Goal: Information Seeking & Learning: Learn about a topic

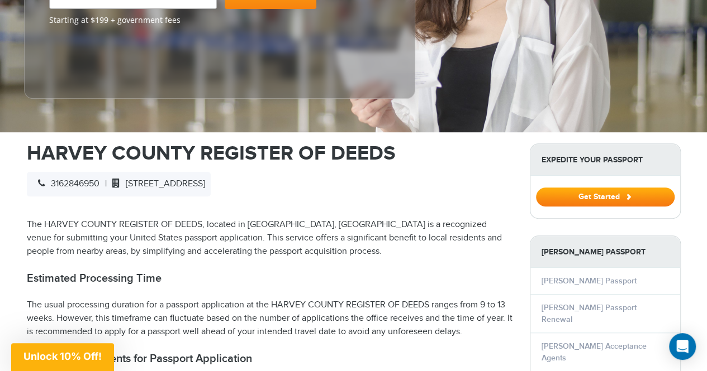
scroll to position [335, 0]
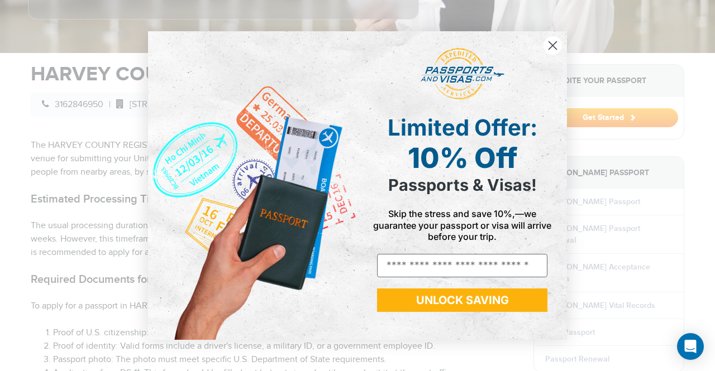
click at [557, 45] on circle "Close dialog" at bounding box center [553, 45] width 18 height 18
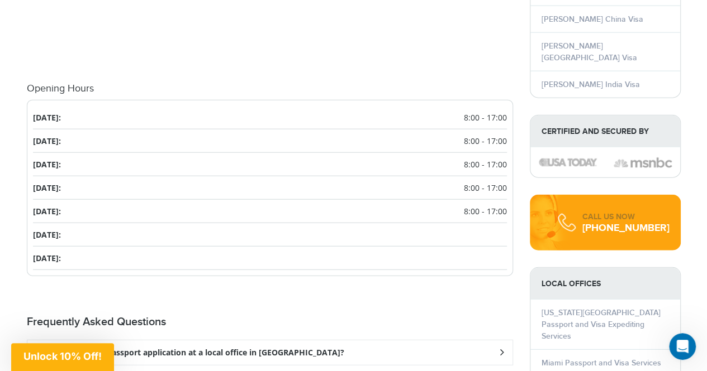
scroll to position [1508, 0]
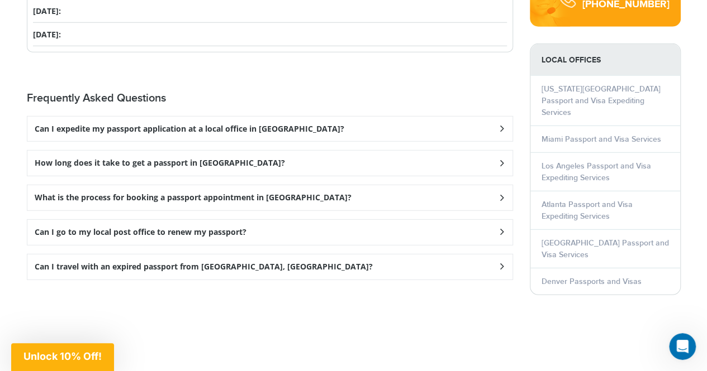
click at [381, 117] on div "Can I expedite my passport application at a local office in Newton?" at bounding box center [269, 129] width 485 height 25
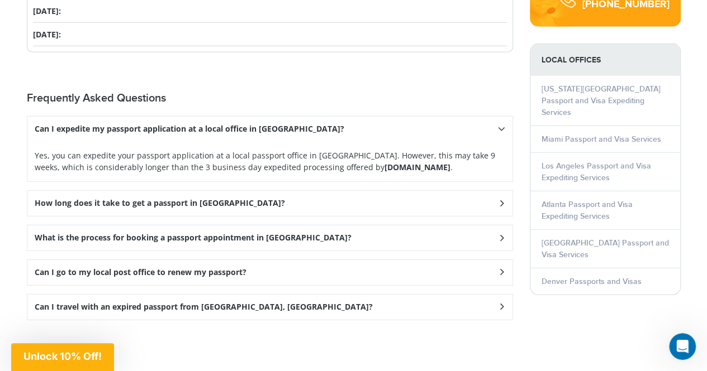
click at [381, 117] on div "Can I expedite my passport application at a local office in Newton?" at bounding box center [269, 129] width 485 height 25
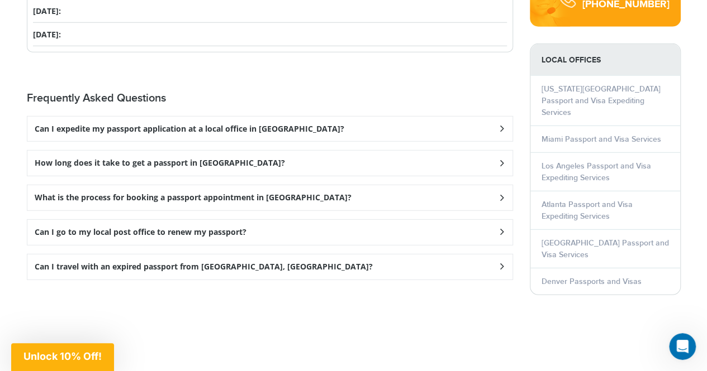
click at [310, 151] on div "How long does it take to get a passport in Newton?" at bounding box center [269, 163] width 485 height 25
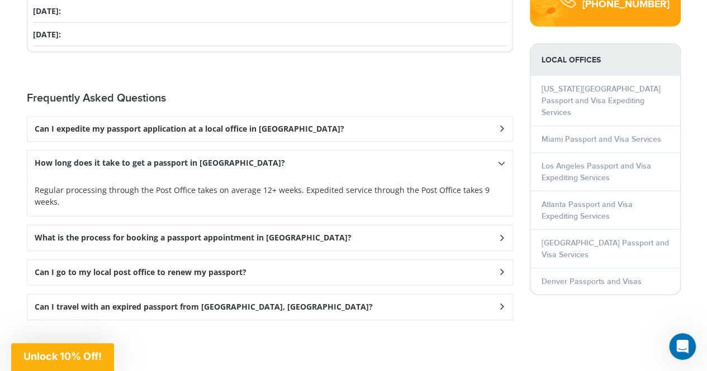
click at [310, 151] on div "How long does it take to get a passport in Newton?" at bounding box center [269, 163] width 485 height 25
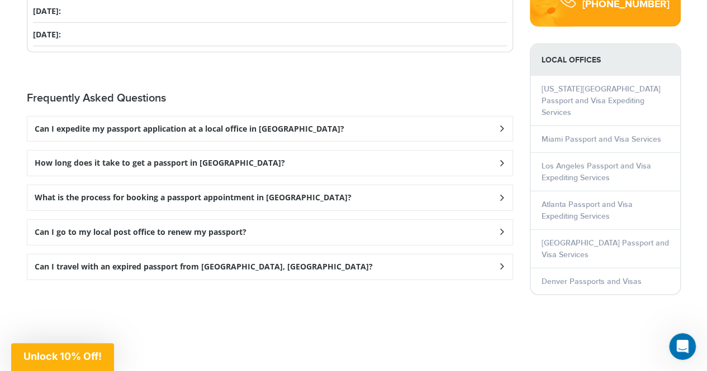
click at [304, 185] on div "What is the process for booking a passport appointment in Newton?" at bounding box center [269, 197] width 485 height 25
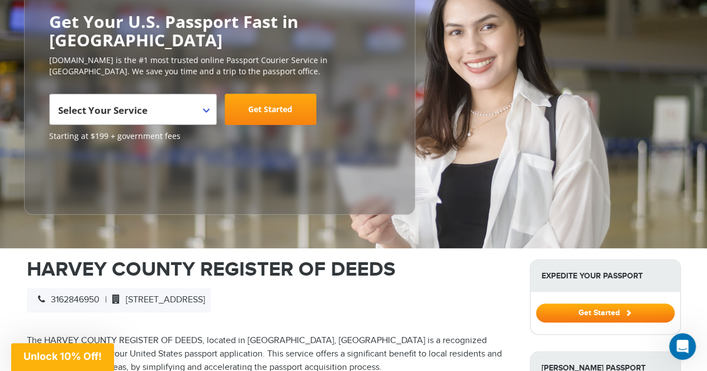
scroll to position [0, 0]
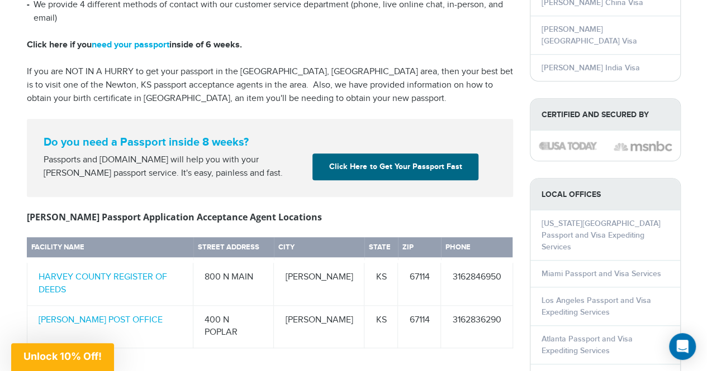
scroll to position [391, 0]
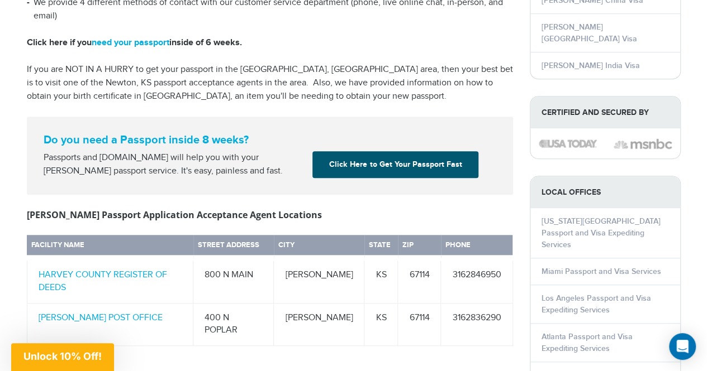
click at [394, 161] on link "Click Here to Get Your Passport Fast" at bounding box center [395, 164] width 166 height 27
